Goal: Information Seeking & Learning: Check status

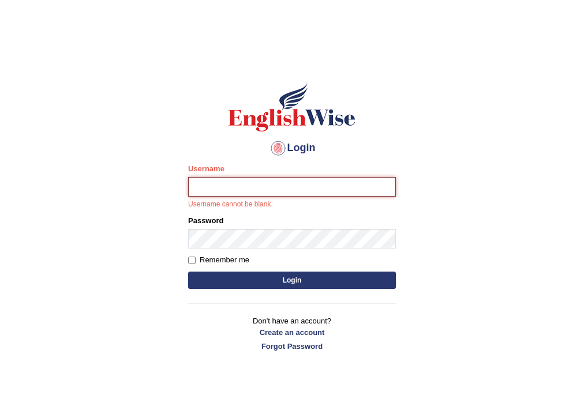
click at [252, 196] on input "Username" at bounding box center [292, 187] width 208 height 20
type input "habeeb_parramatta"
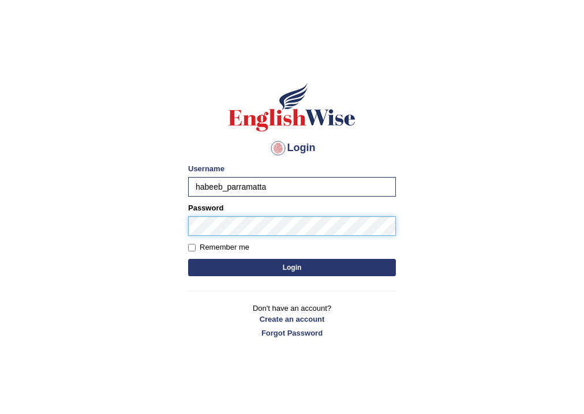
click at [188, 259] on button "Login" at bounding box center [292, 267] width 208 height 17
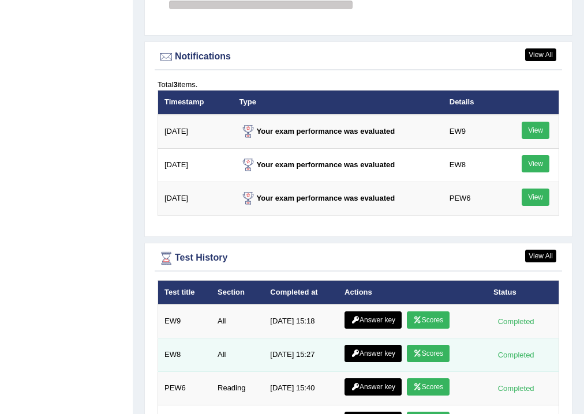
scroll to position [1569, 0]
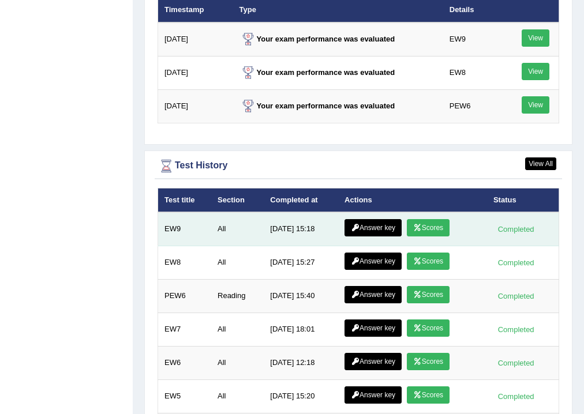
click at [440, 222] on link "Scores" at bounding box center [428, 227] width 43 height 17
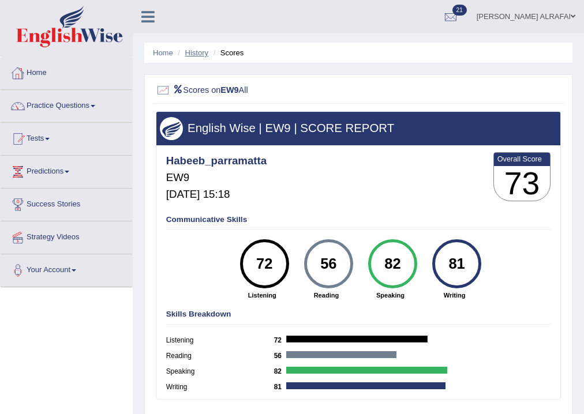
click at [195, 54] on link "History" at bounding box center [196, 52] width 23 height 9
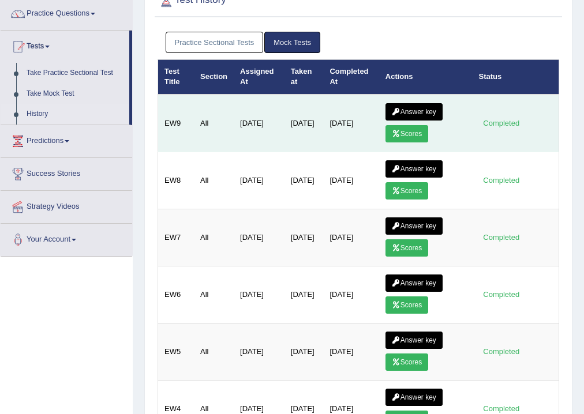
click at [425, 109] on link "Answer key" at bounding box center [413, 111] width 57 height 17
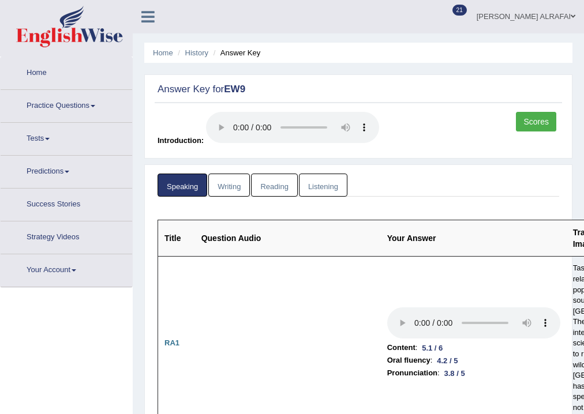
click at [146, 14] on icon at bounding box center [147, 16] width 13 height 15
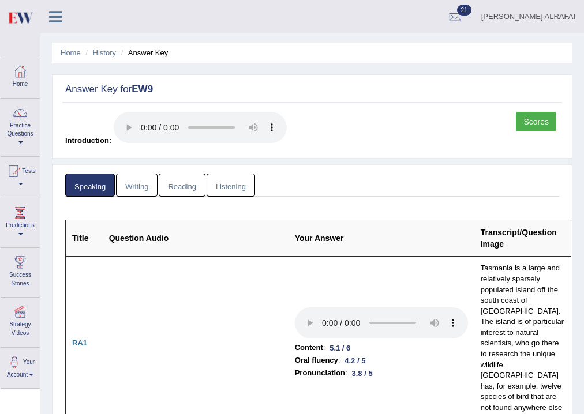
click at [539, 124] on link "Scores" at bounding box center [536, 122] width 40 height 20
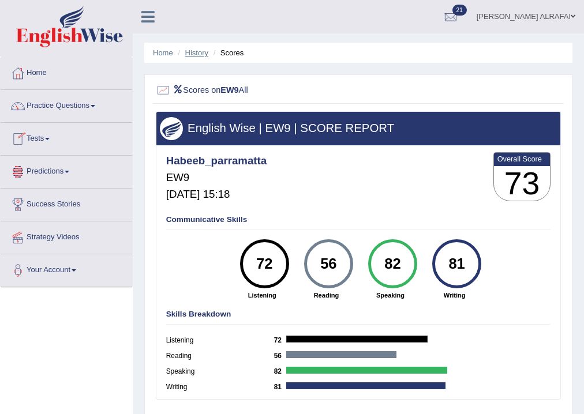
click at [196, 51] on link "History" at bounding box center [196, 52] width 23 height 9
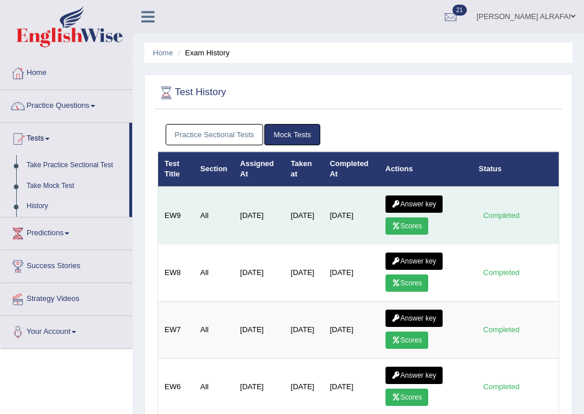
click at [417, 203] on link "Answer key" at bounding box center [413, 204] width 57 height 17
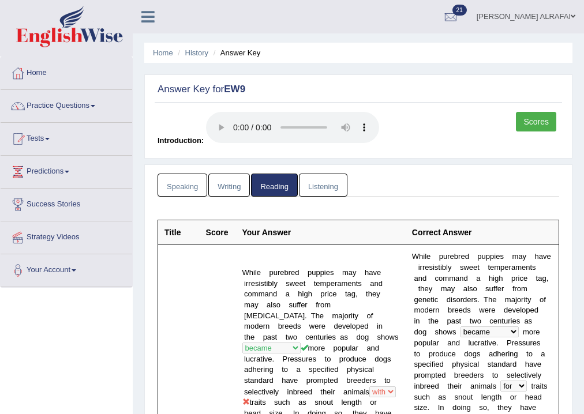
click at [230, 184] on link "Writing" at bounding box center [229, 186] width 42 height 24
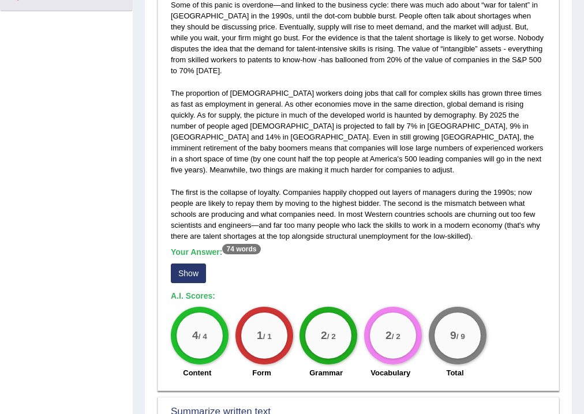
scroll to position [277, 0]
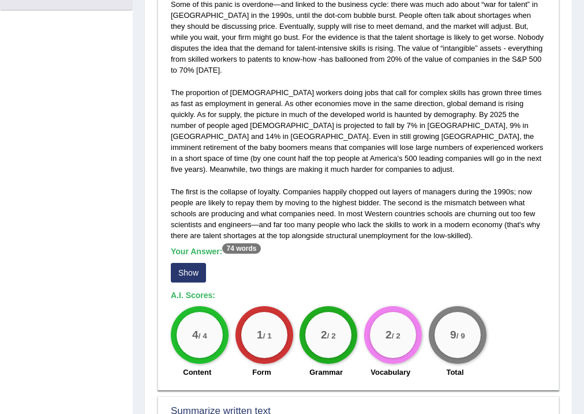
click at [187, 263] on button "Show" at bounding box center [188, 273] width 35 height 20
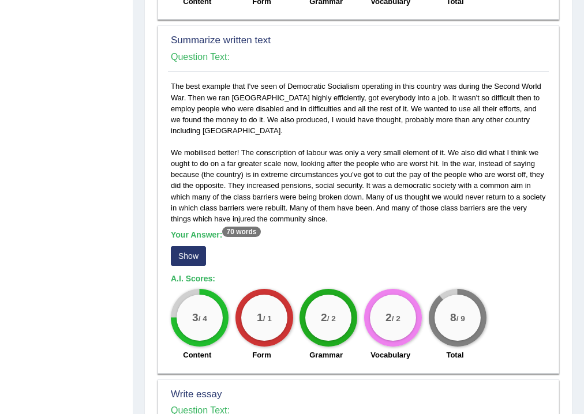
scroll to position [738, 0]
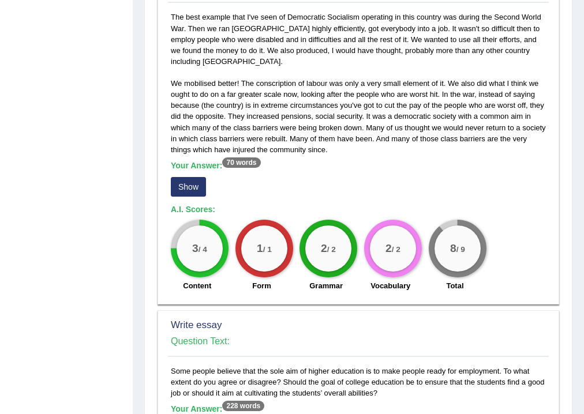
click at [196, 177] on button "Show" at bounding box center [188, 187] width 35 height 20
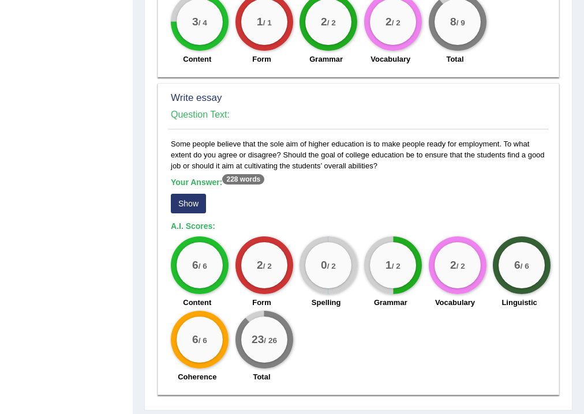
scroll to position [1009, 0]
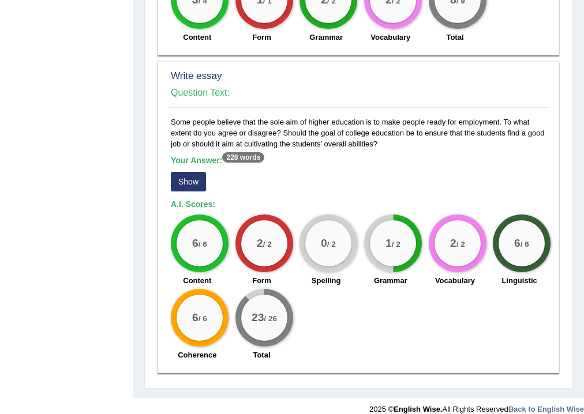
click at [194, 172] on button "Show" at bounding box center [188, 182] width 35 height 20
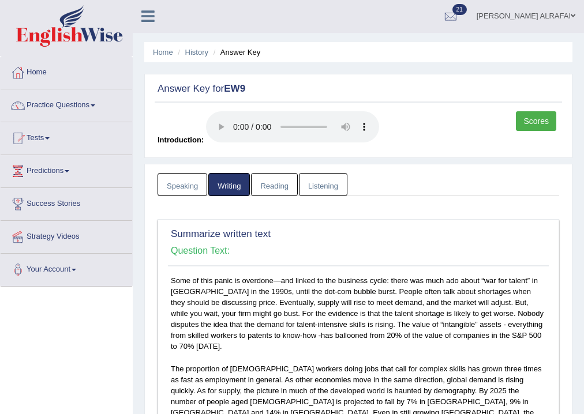
scroll to position [0, 0]
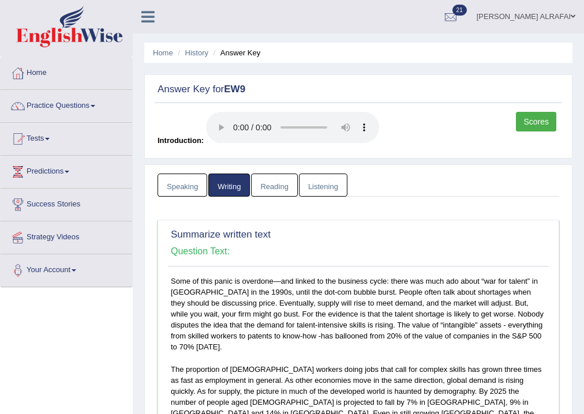
click at [186, 194] on link "Speaking" at bounding box center [182, 186] width 50 height 24
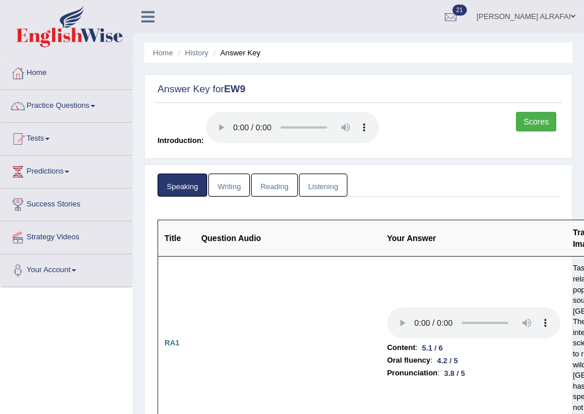
click at [141, 16] on icon at bounding box center [147, 16] width 13 height 15
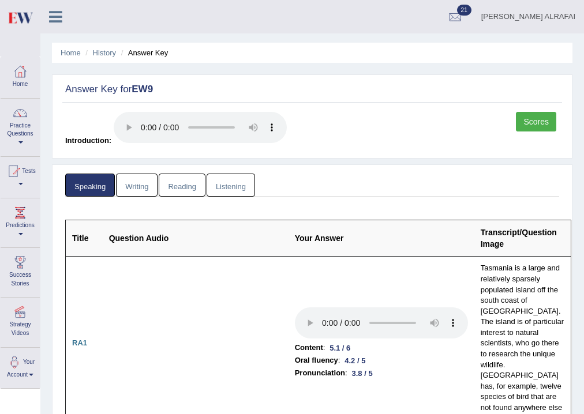
click at [145, 180] on link "Writing" at bounding box center [137, 186] width 42 height 24
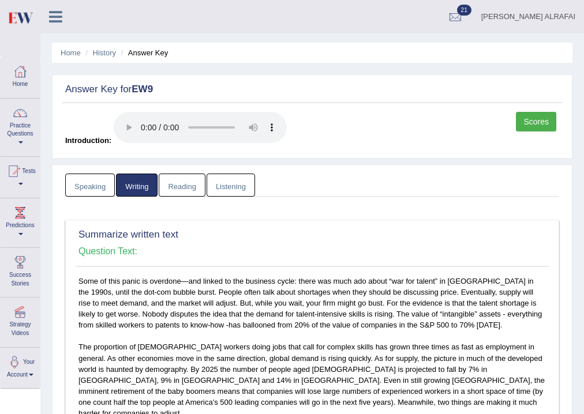
click at [238, 181] on link "Listening" at bounding box center [231, 186] width 48 height 24
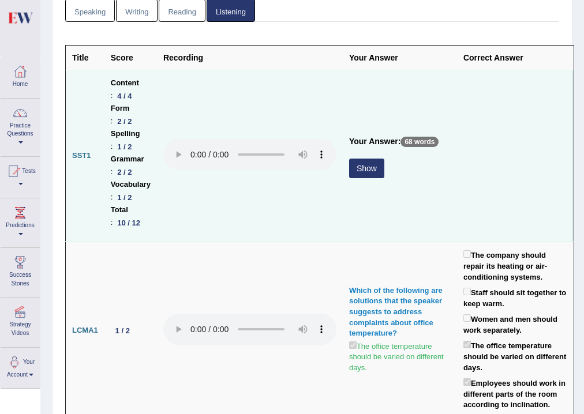
scroll to position [185, 0]
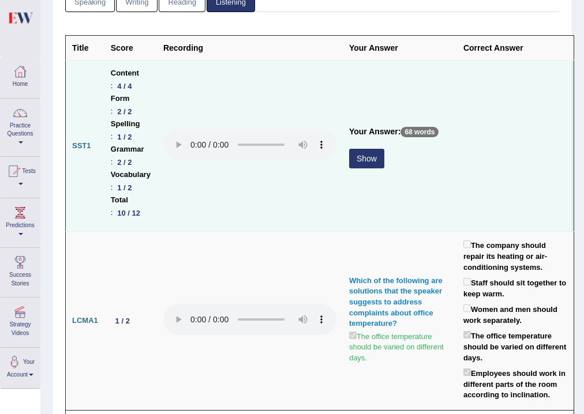
click at [365, 159] on button "Show" at bounding box center [366, 159] width 35 height 20
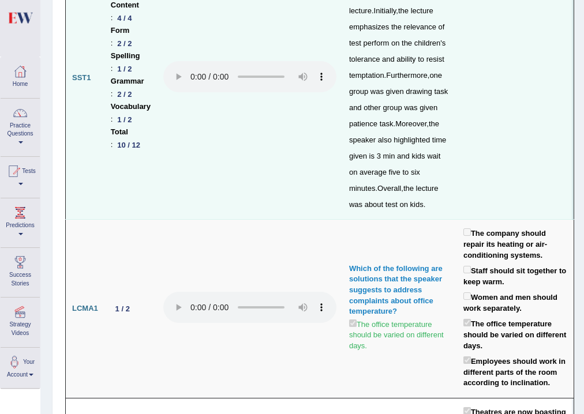
scroll to position [0, 0]
